Goal: Transaction & Acquisition: Purchase product/service

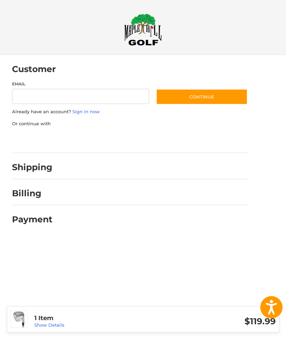
click at [34, 95] on input "Email" at bounding box center [81, 96] width 138 height 15
type input "**********"
click at [203, 97] on button "Continue" at bounding box center [202, 97] width 92 height 16
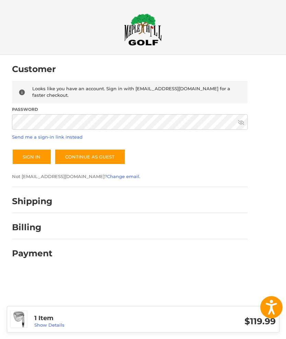
click at [26, 134] on link "Send me a sign-in link instead" at bounding box center [47, 136] width 71 height 5
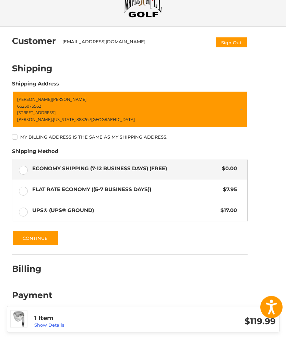
scroll to position [30, 0]
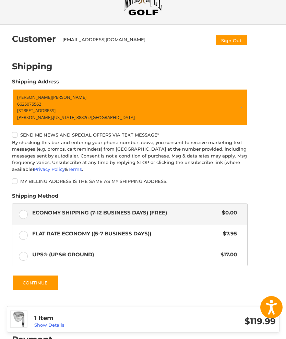
click at [46, 236] on span "Flat Rate Economy ((5-7 Business Days))" at bounding box center [126, 234] width 188 height 8
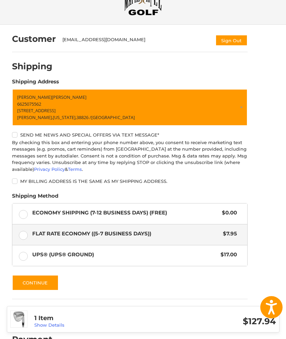
click at [102, 211] on span "Economy Shipping (7-12 Business Days) (Free)" at bounding box center [125, 213] width 187 height 8
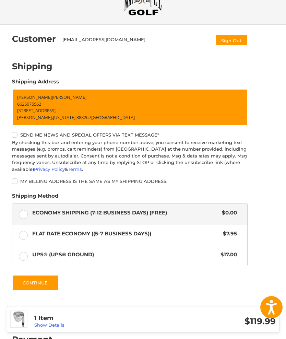
click at [44, 283] on button "Continue" at bounding box center [35, 283] width 47 height 16
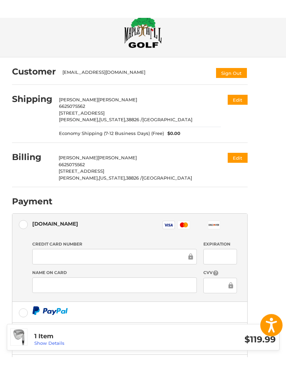
scroll to position [80, 0]
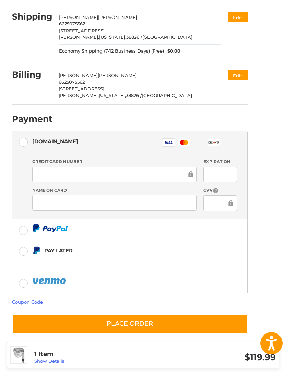
click at [31, 300] on link "Coupon Code" at bounding box center [27, 301] width 31 height 5
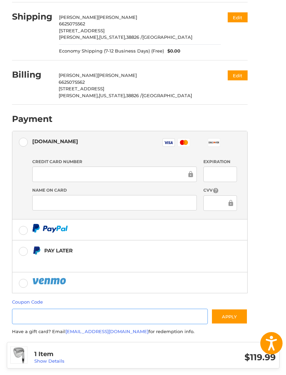
click at [110, 314] on input "Gift Certificate or Coupon Code" at bounding box center [110, 316] width 196 height 15
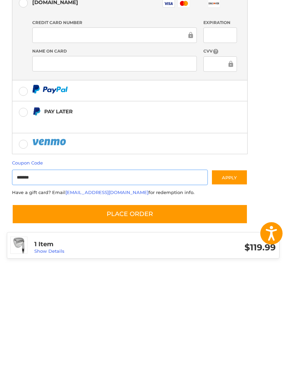
type input "*******"
click at [230, 279] on button "Apply" at bounding box center [229, 286] width 36 height 15
